Goal: Navigation & Orientation: Find specific page/section

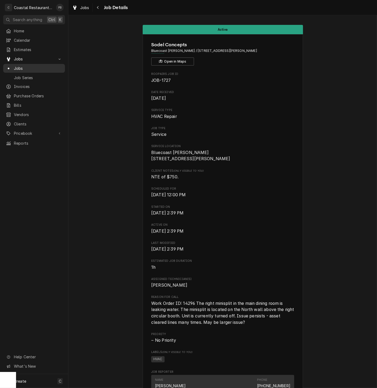
click at [27, 66] on span "Jobs" at bounding box center [38, 68] width 48 height 6
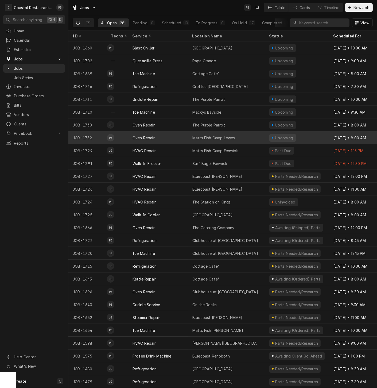
click at [214, 135] on div "Matts Fish Camp Lewes" at bounding box center [213, 138] width 42 height 6
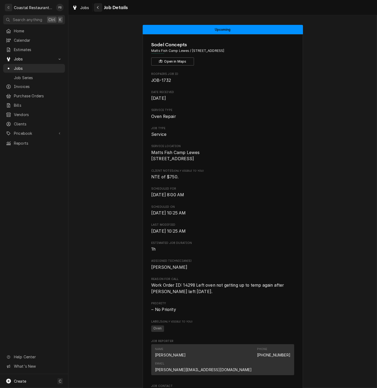
click at [99, 6] on icon "Navigate back" at bounding box center [98, 8] width 2 height 4
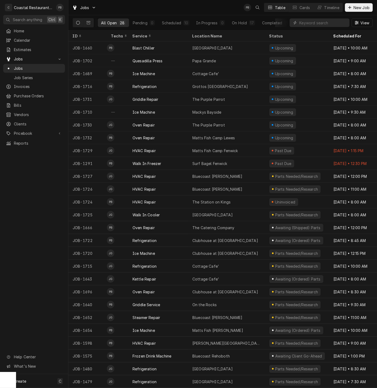
click at [126, 6] on div "Jobs PB Table Cards Timeline New Job" at bounding box center [222, 7] width 309 height 15
click at [26, 68] on span "Jobs" at bounding box center [38, 68] width 48 height 6
click at [28, 58] on span "Jobs" at bounding box center [34, 59] width 40 height 6
click at [27, 62] on div "Home Calendar Estimates Jobs Jobs Job Series Invoices Purchase Orders Bills Ven…" at bounding box center [34, 77] width 68 height 103
click at [27, 59] on span "Jobs" at bounding box center [34, 59] width 40 height 6
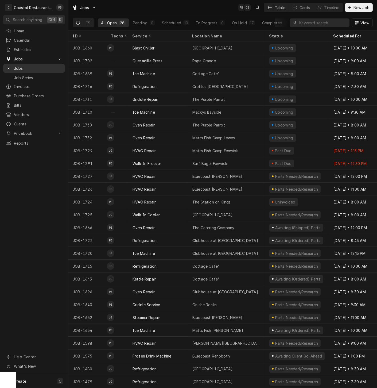
click at [27, 65] on span "Jobs" at bounding box center [38, 68] width 48 height 6
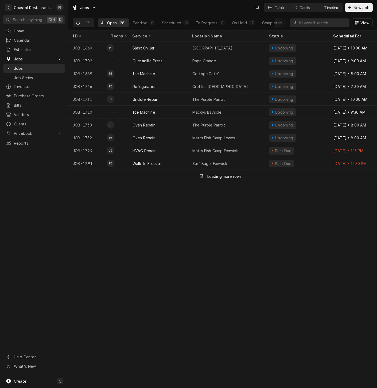
click at [331, 6] on div "Timeline" at bounding box center [331, 8] width 15 height 6
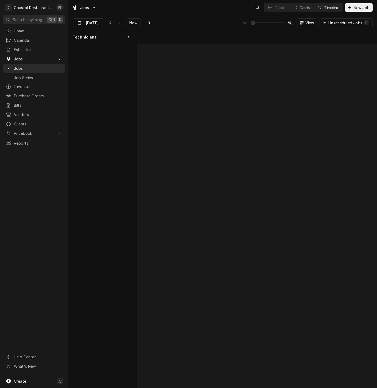
click at [336, 7] on div "Timeline" at bounding box center [331, 8] width 15 height 6
click at [126, 25] on button "Now" at bounding box center [133, 22] width 15 height 9
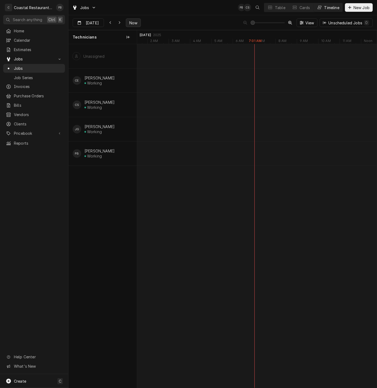
type input "[DATE]"
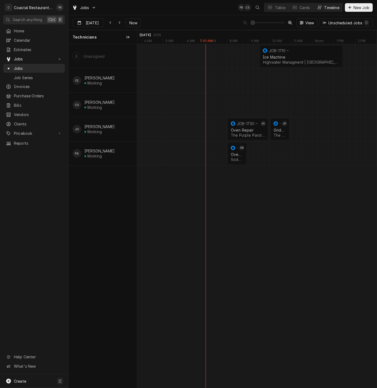
scroll to position [0, 0]
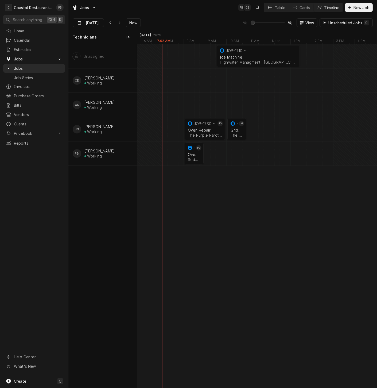
click at [273, 6] on button "Table" at bounding box center [276, 7] width 24 height 9
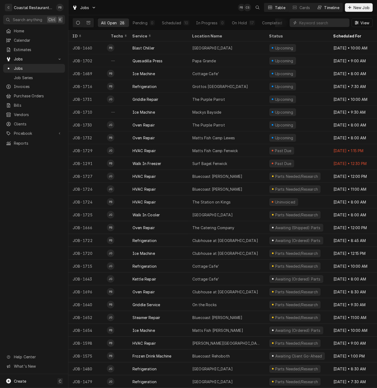
click at [325, 6] on div "Timeline" at bounding box center [331, 8] width 15 height 6
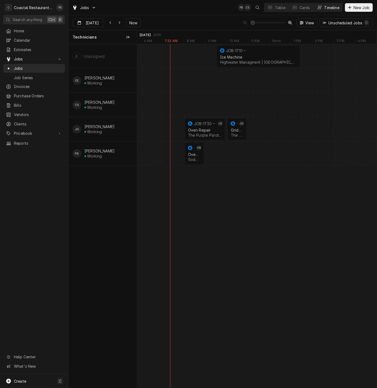
click at [172, 11] on div "Jobs PB CS Table Cards Timeline New Job" at bounding box center [222, 7] width 309 height 15
